Goal: Task Accomplishment & Management: Manage account settings

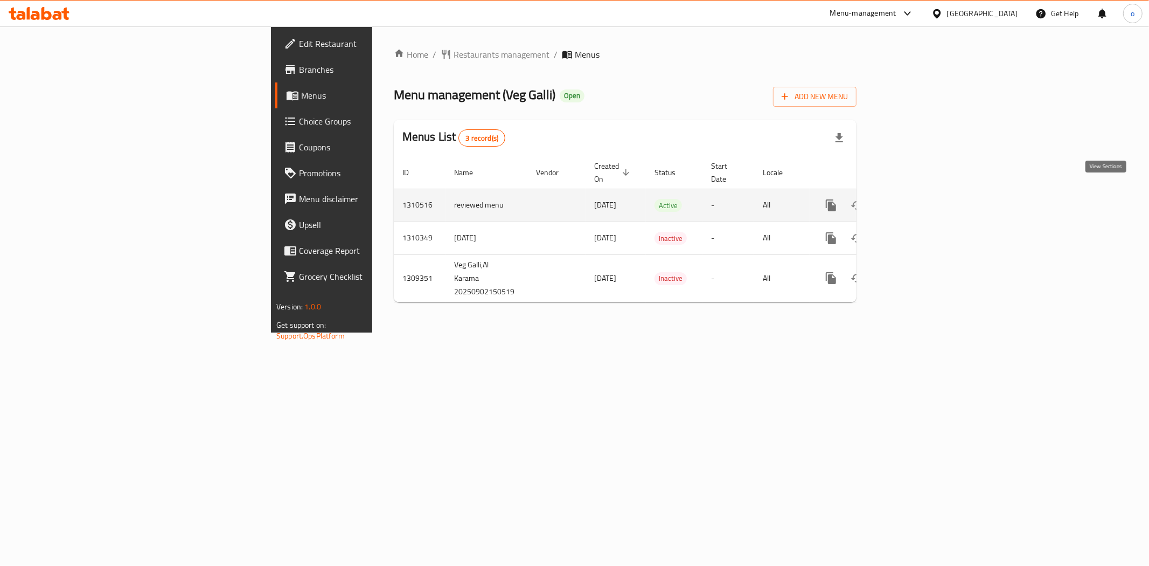
click at [922, 200] on link "enhanced table" at bounding box center [909, 205] width 26 height 26
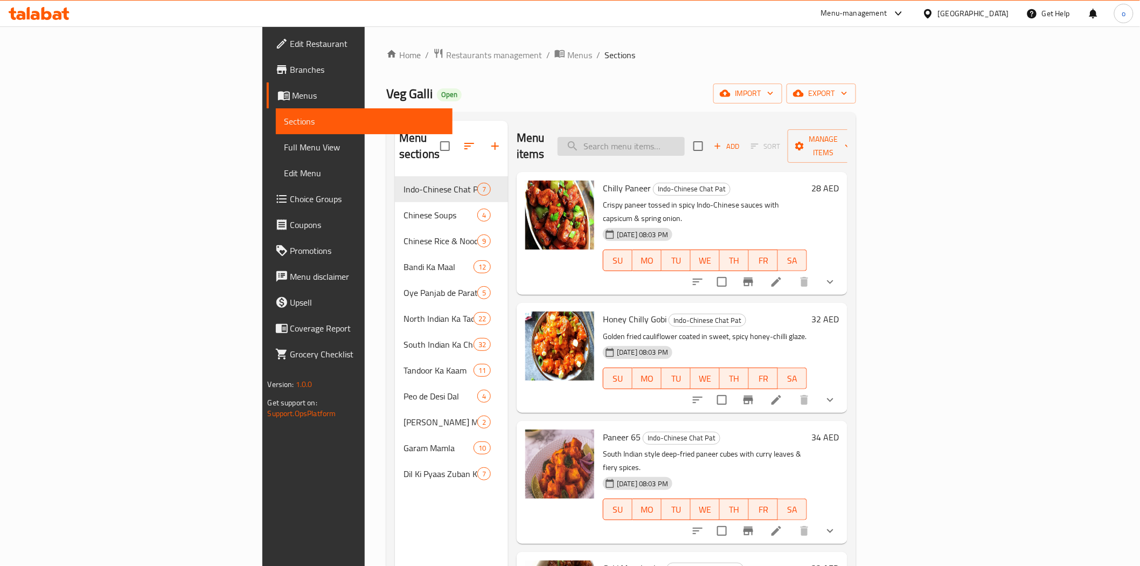
click at [685, 137] on input "search" at bounding box center [620, 146] width 127 height 19
paste input "أرز مقلي بانير"
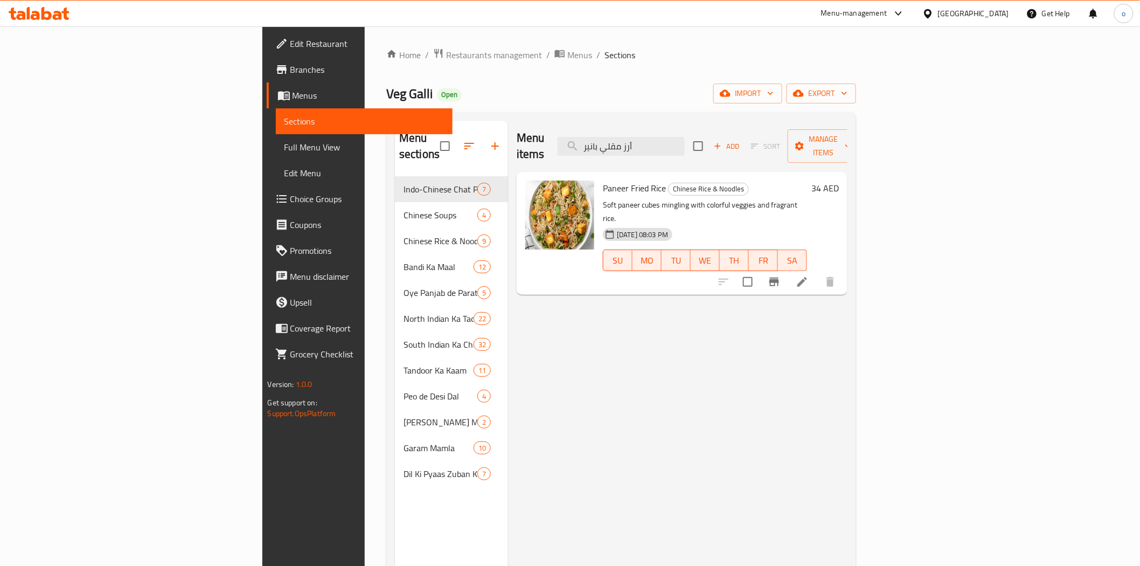
type input "أرز مقلي بانير"
click at [809, 275] on icon at bounding box center [802, 281] width 13 height 13
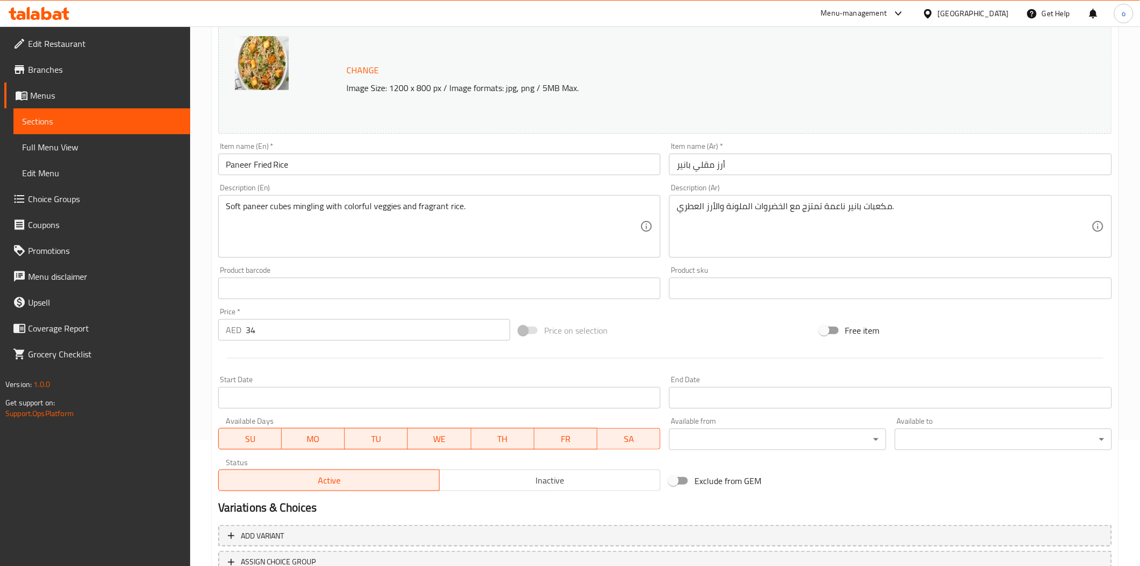
scroll to position [209, 0]
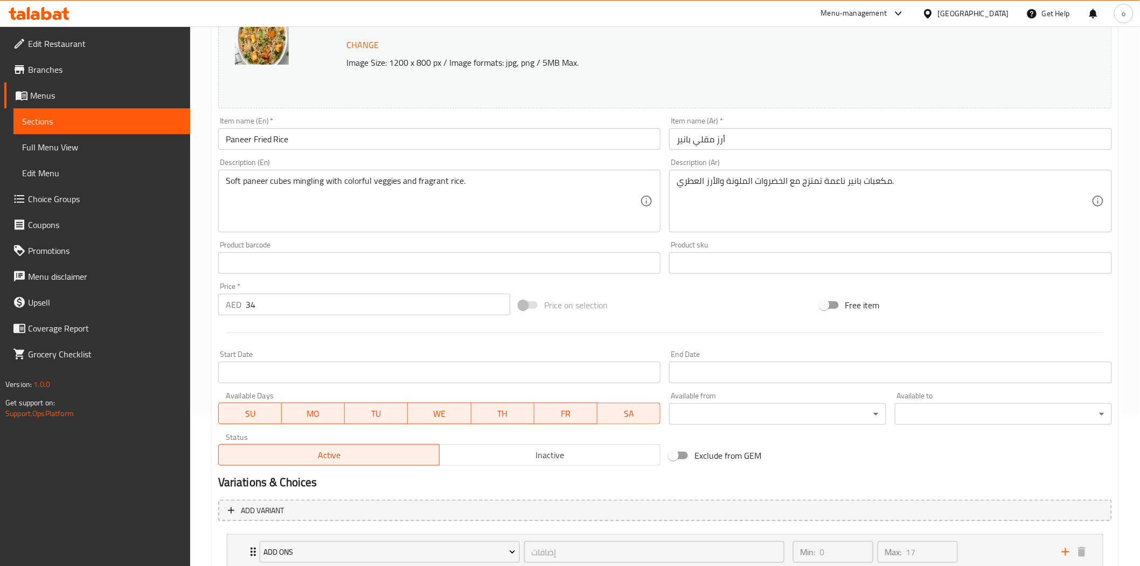
scroll to position [228, 0]
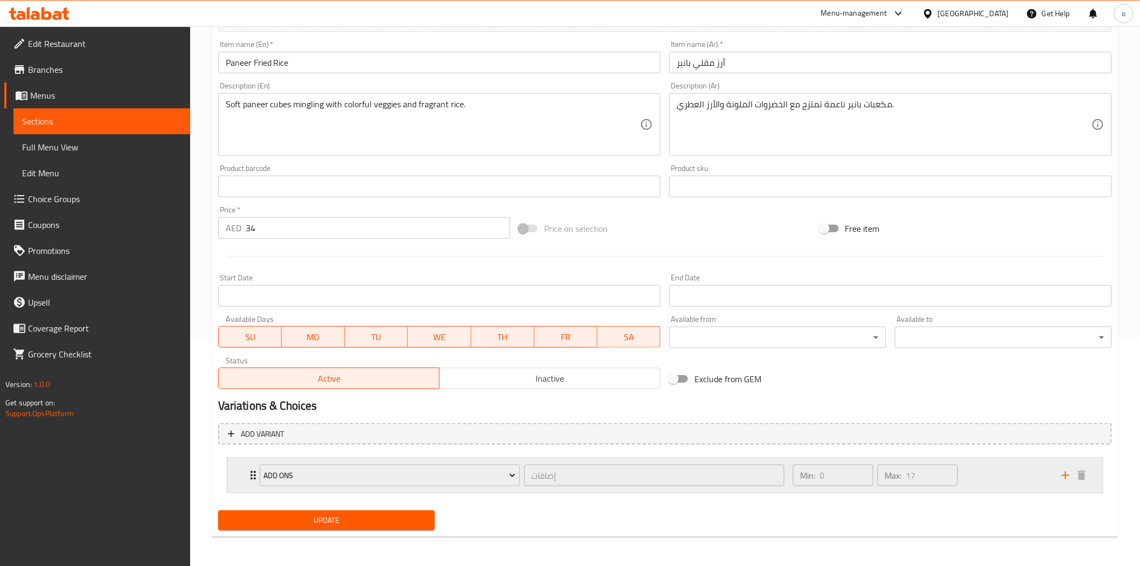
click at [784, 480] on div "إضافات ​" at bounding box center [654, 475] width 264 height 26
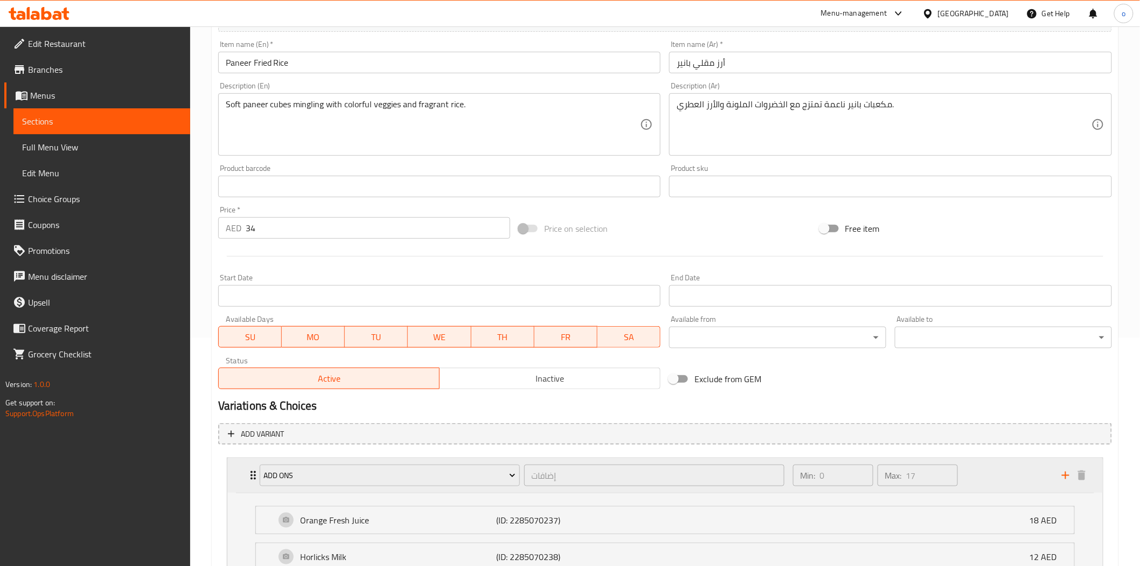
click at [988, 480] on div "Min: 0 ​ Max: 17 ​" at bounding box center [920, 475] width 269 height 34
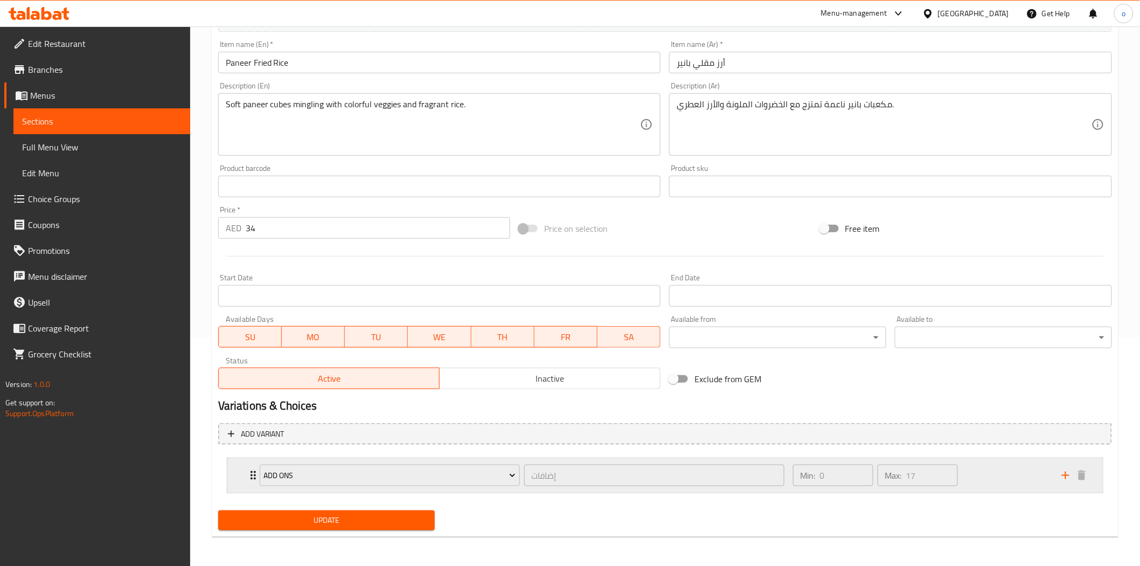
click at [981, 479] on div "Min: 0 ​ Max: 17 ​" at bounding box center [920, 475] width 269 height 34
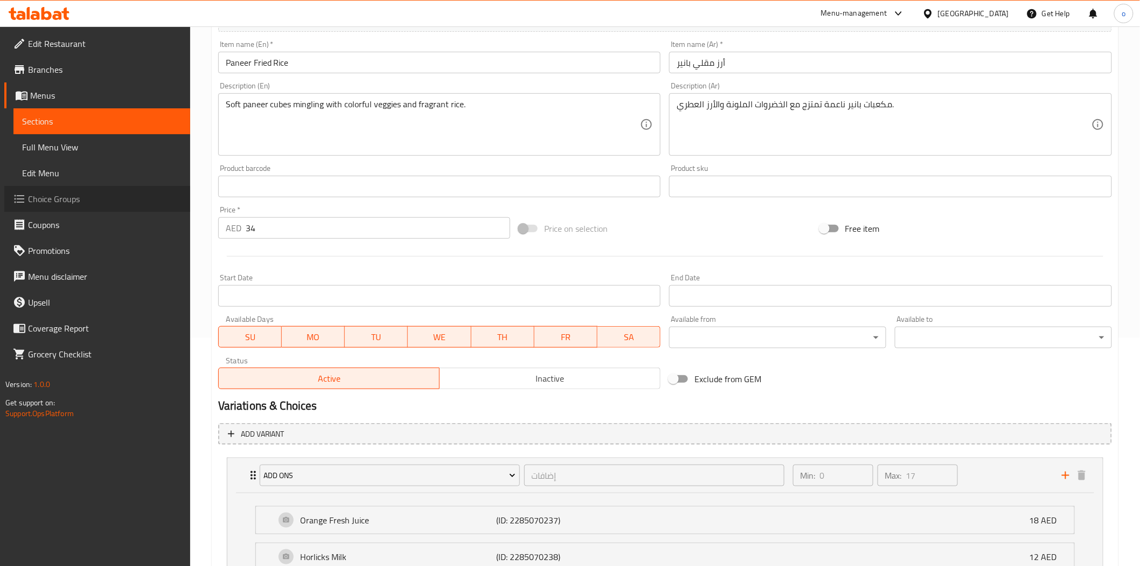
click at [72, 199] on span "Choice Groups" at bounding box center [105, 198] width 154 height 13
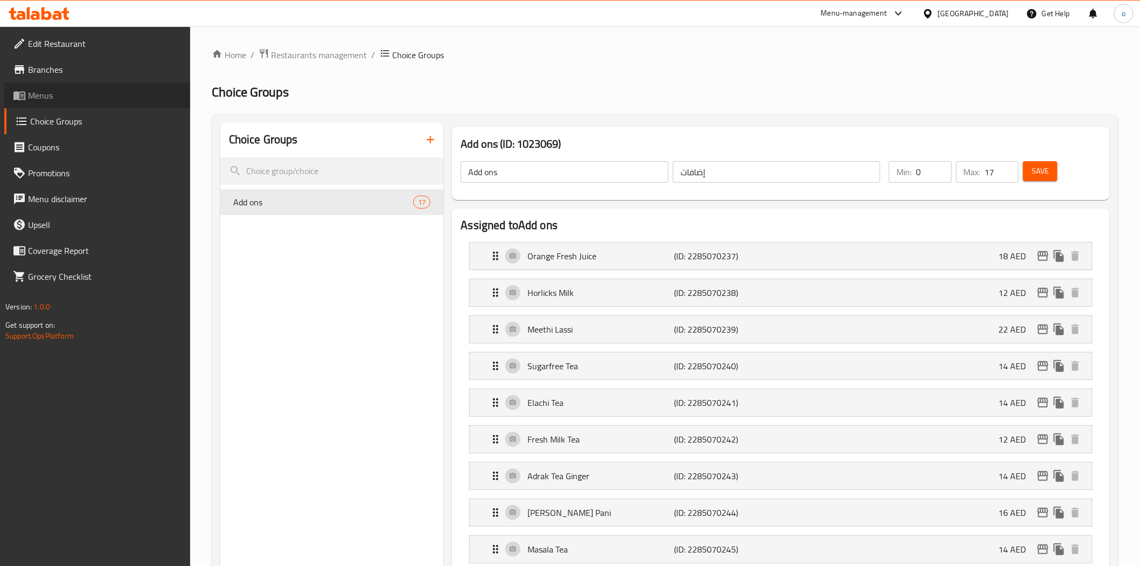
click at [62, 94] on span "Menus" at bounding box center [105, 95] width 154 height 13
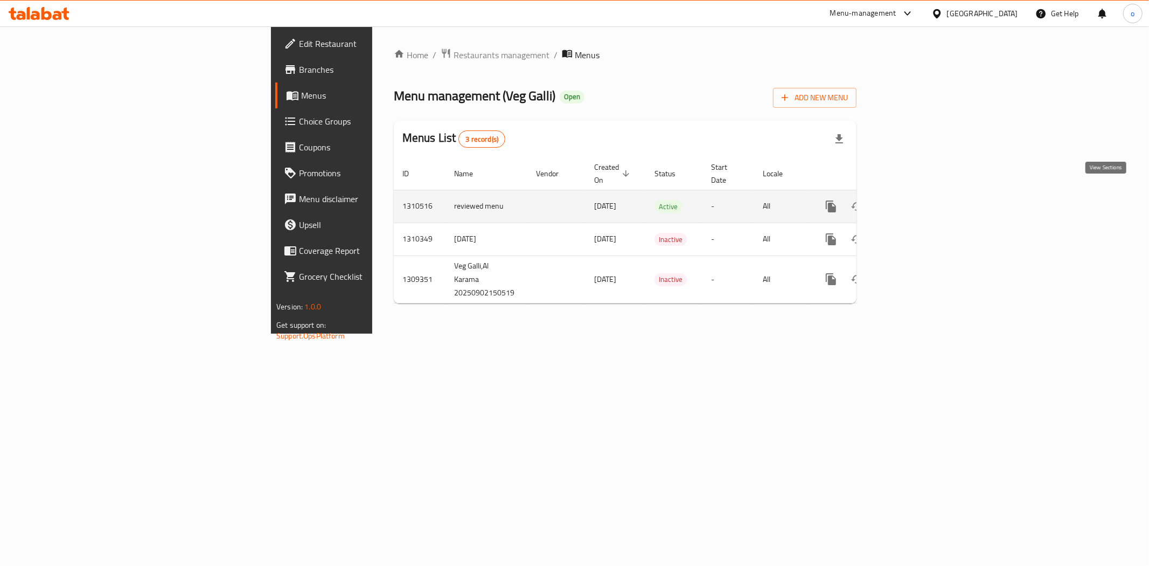
click at [922, 194] on link "enhanced table" at bounding box center [909, 206] width 26 height 26
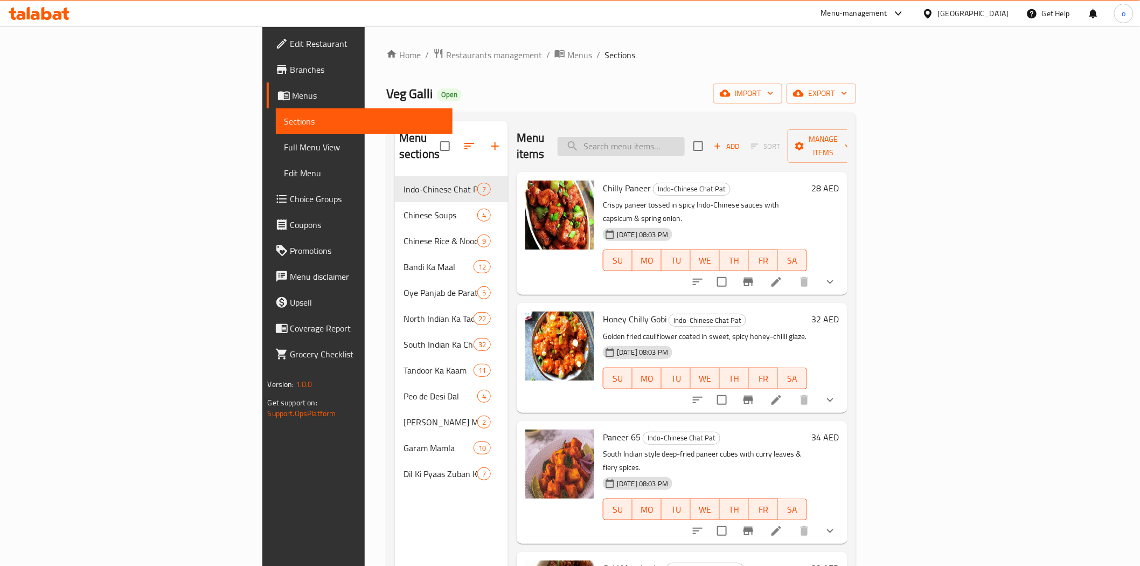
click at [685, 144] on input "search" at bounding box center [620, 146] width 127 height 19
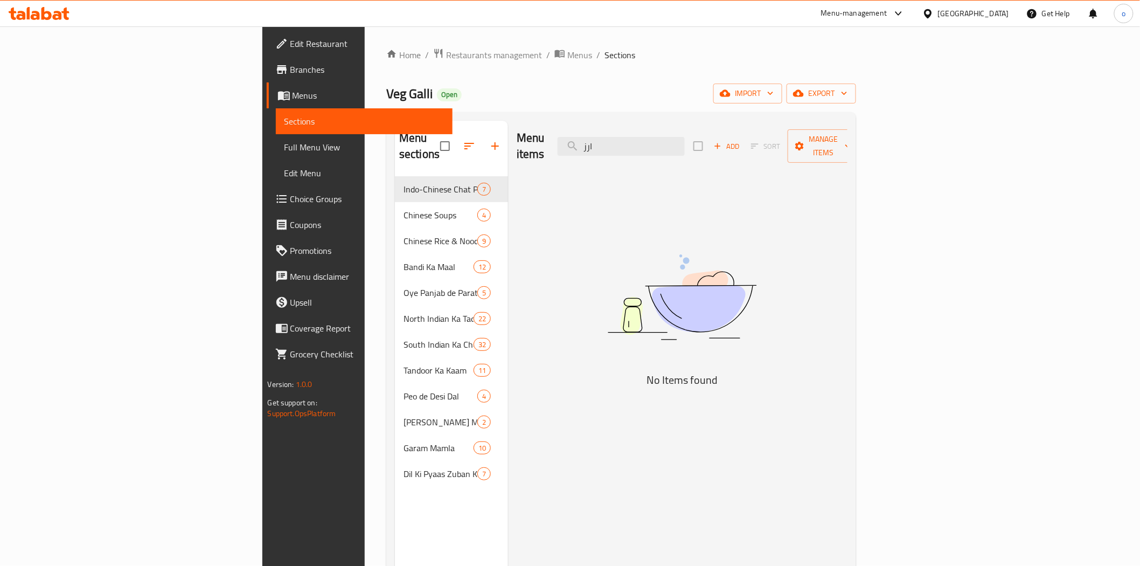
type input "ارز"
drag, startPoint x: 661, startPoint y: 136, endPoint x: 642, endPoint y: 125, distance: 22.9
click at [614, 124] on div "Menu items ارز Add Sort Manage items" at bounding box center [682, 146] width 331 height 51
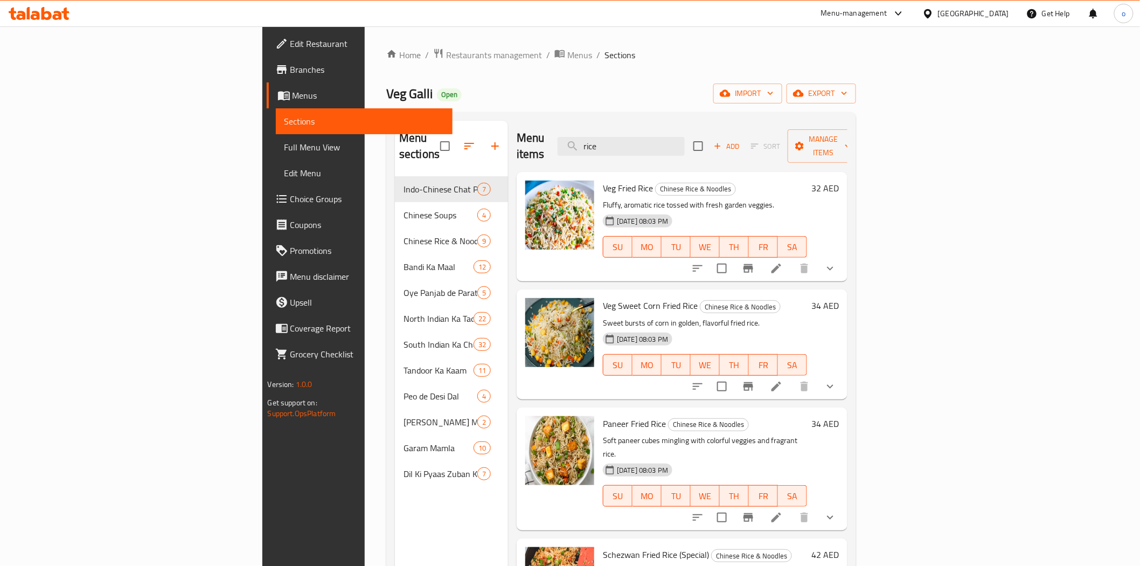
drag, startPoint x: 694, startPoint y: 141, endPoint x: 572, endPoint y: 146, distance: 121.8
click at [562, 152] on div "Menu items rice Add Sort Manage items" at bounding box center [682, 146] width 331 height 51
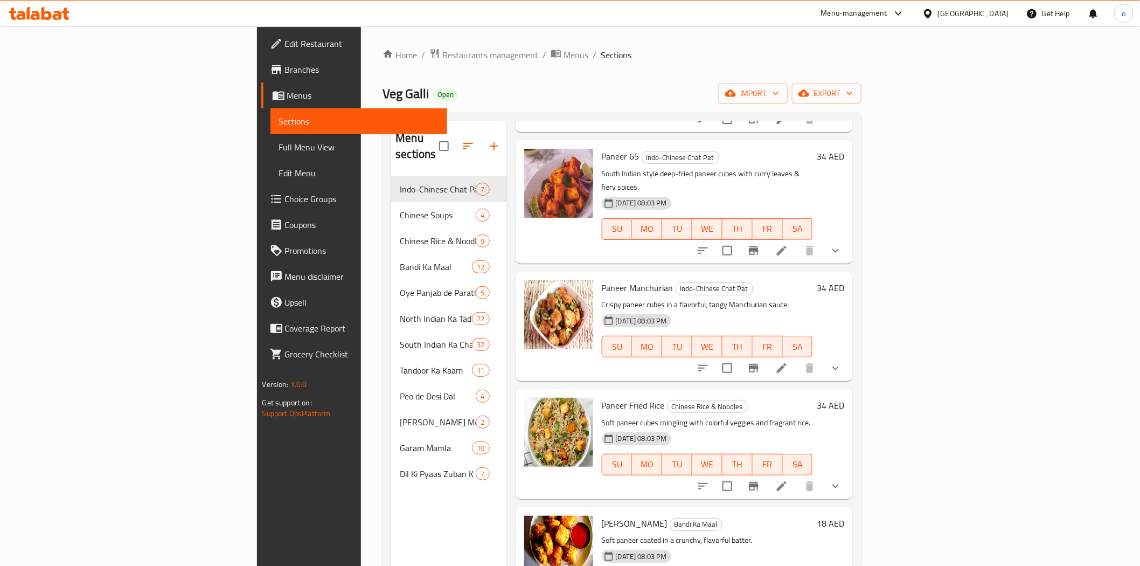
scroll to position [179, 0]
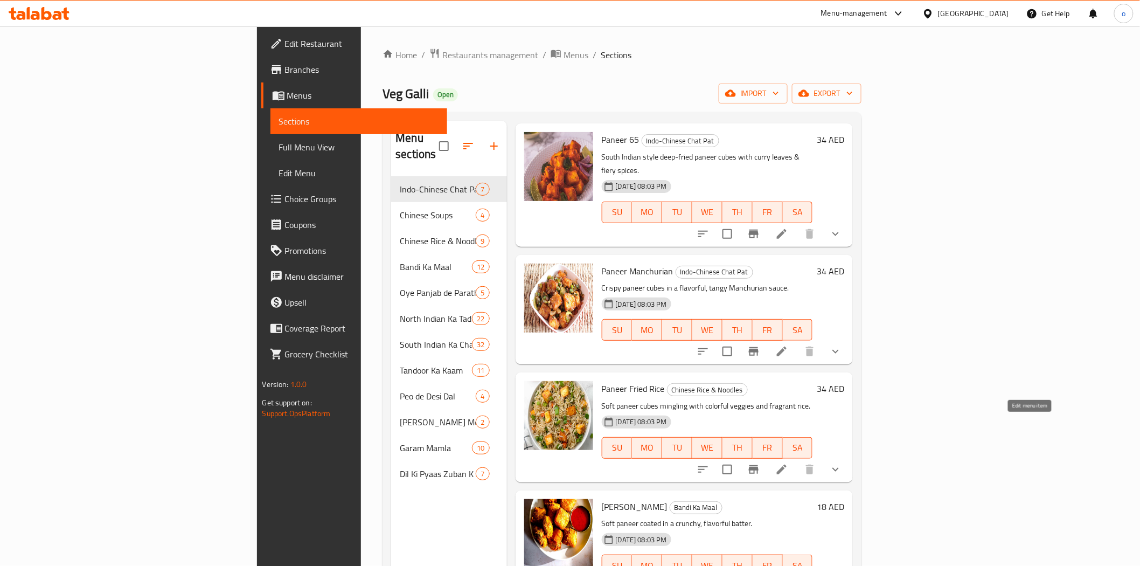
type input "paneer"
click at [786, 464] on icon at bounding box center [782, 469] width 10 height 10
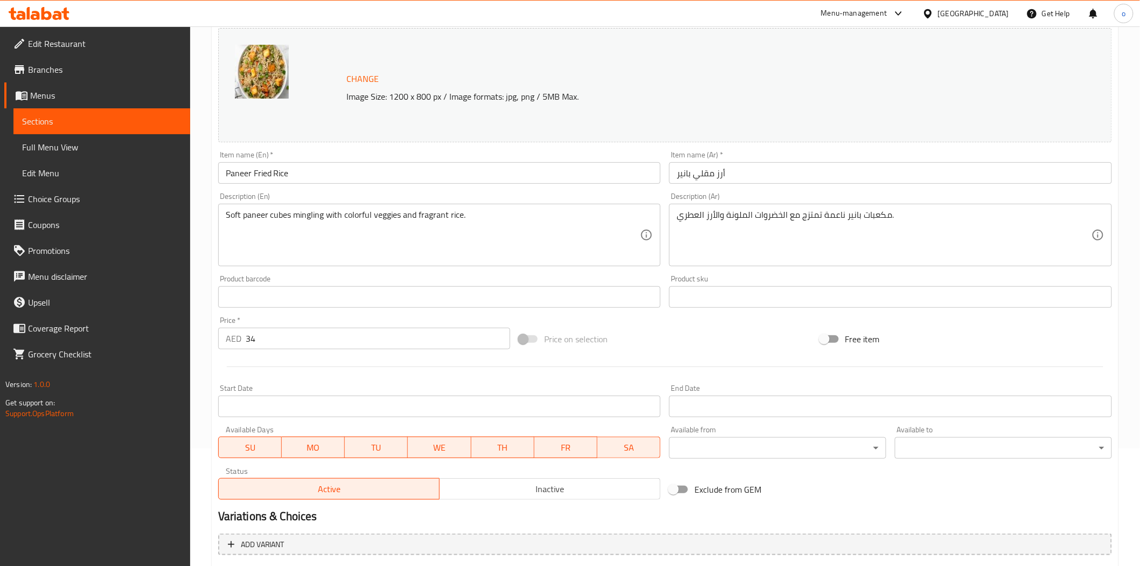
scroll to position [228, 0]
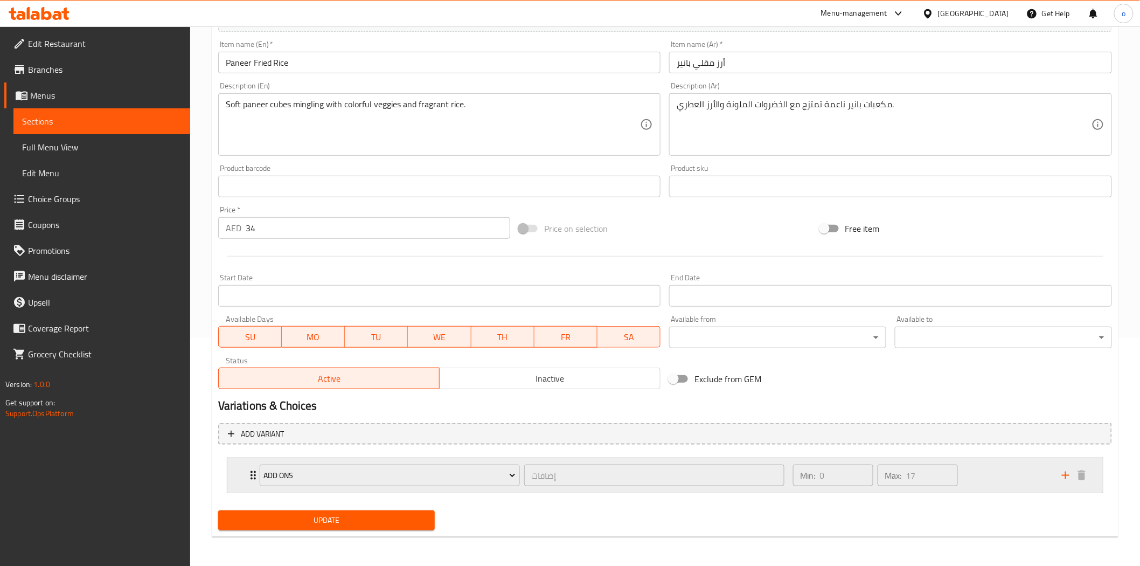
click at [994, 465] on div "Min: 0 ​ Max: 17 ​" at bounding box center [920, 475] width 269 height 34
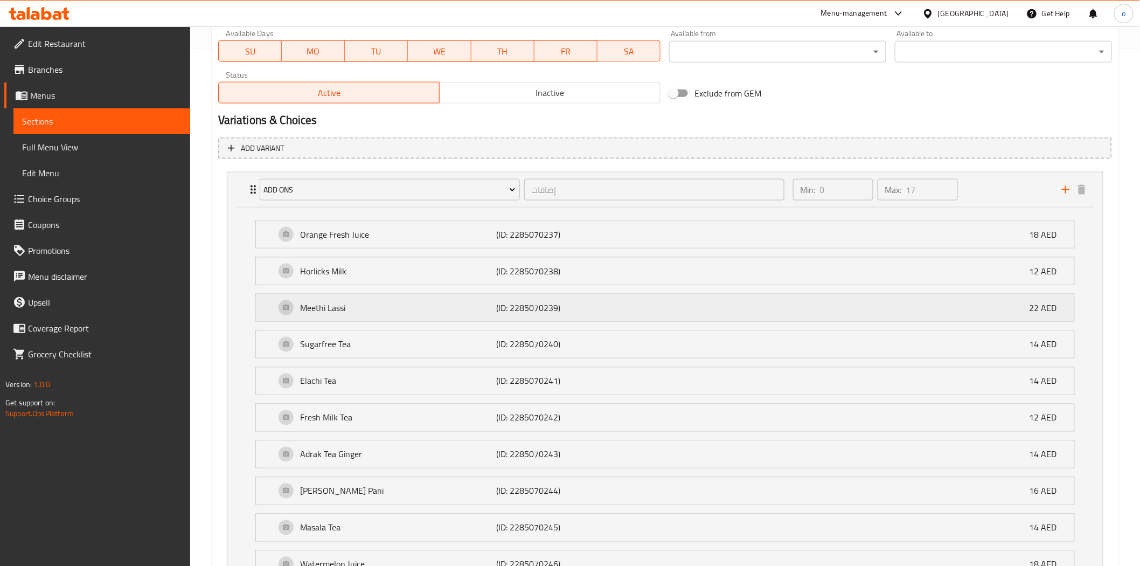
scroll to position [455, 0]
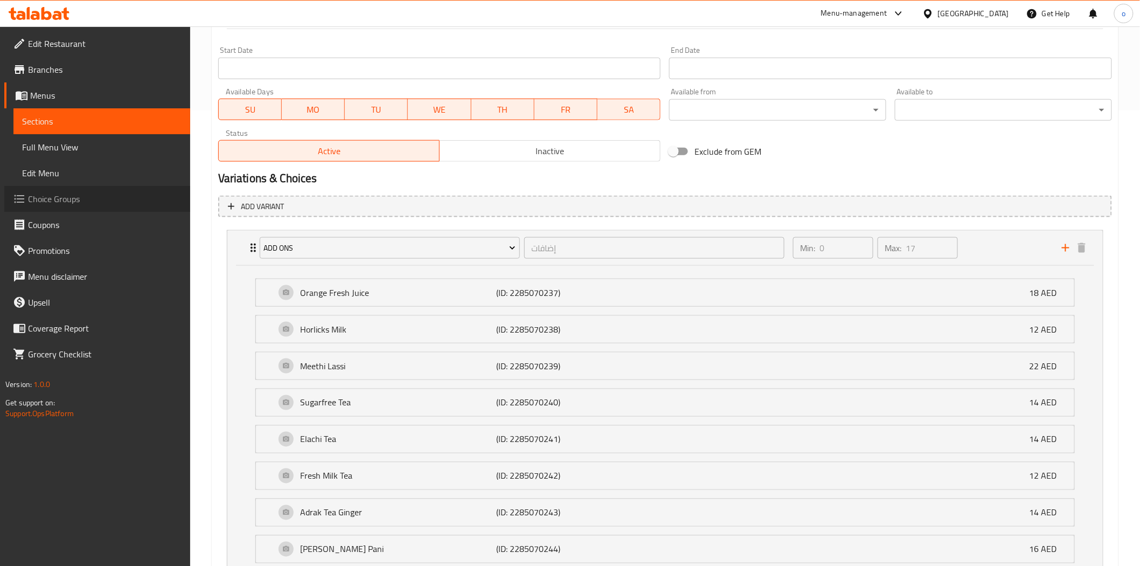
click at [65, 197] on span "Choice Groups" at bounding box center [105, 198] width 154 height 13
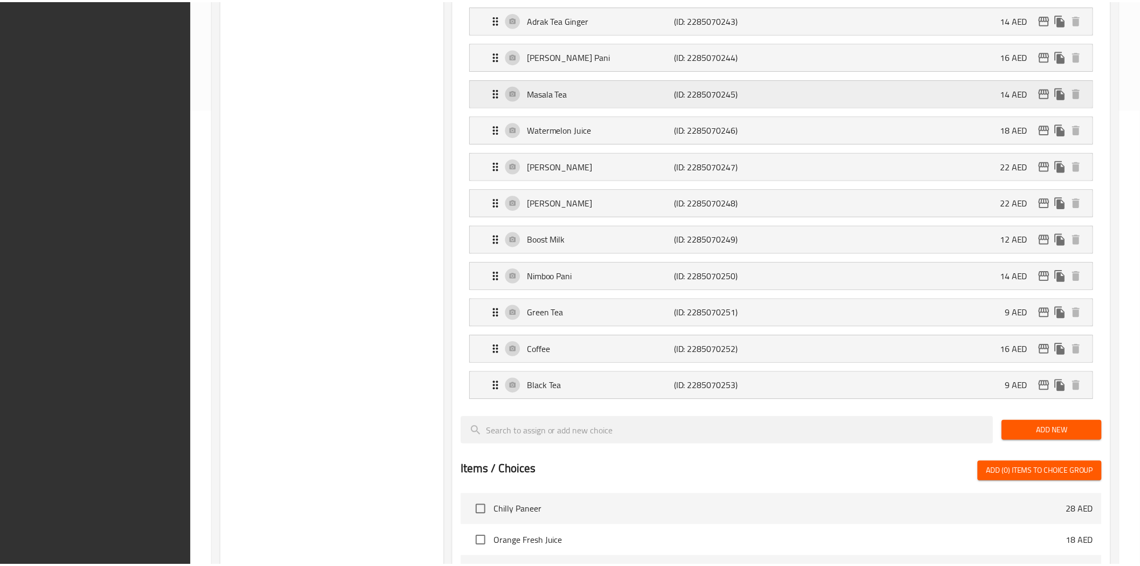
scroll to position [840, 0]
